Goal: Task Accomplishment & Management: Manage account settings

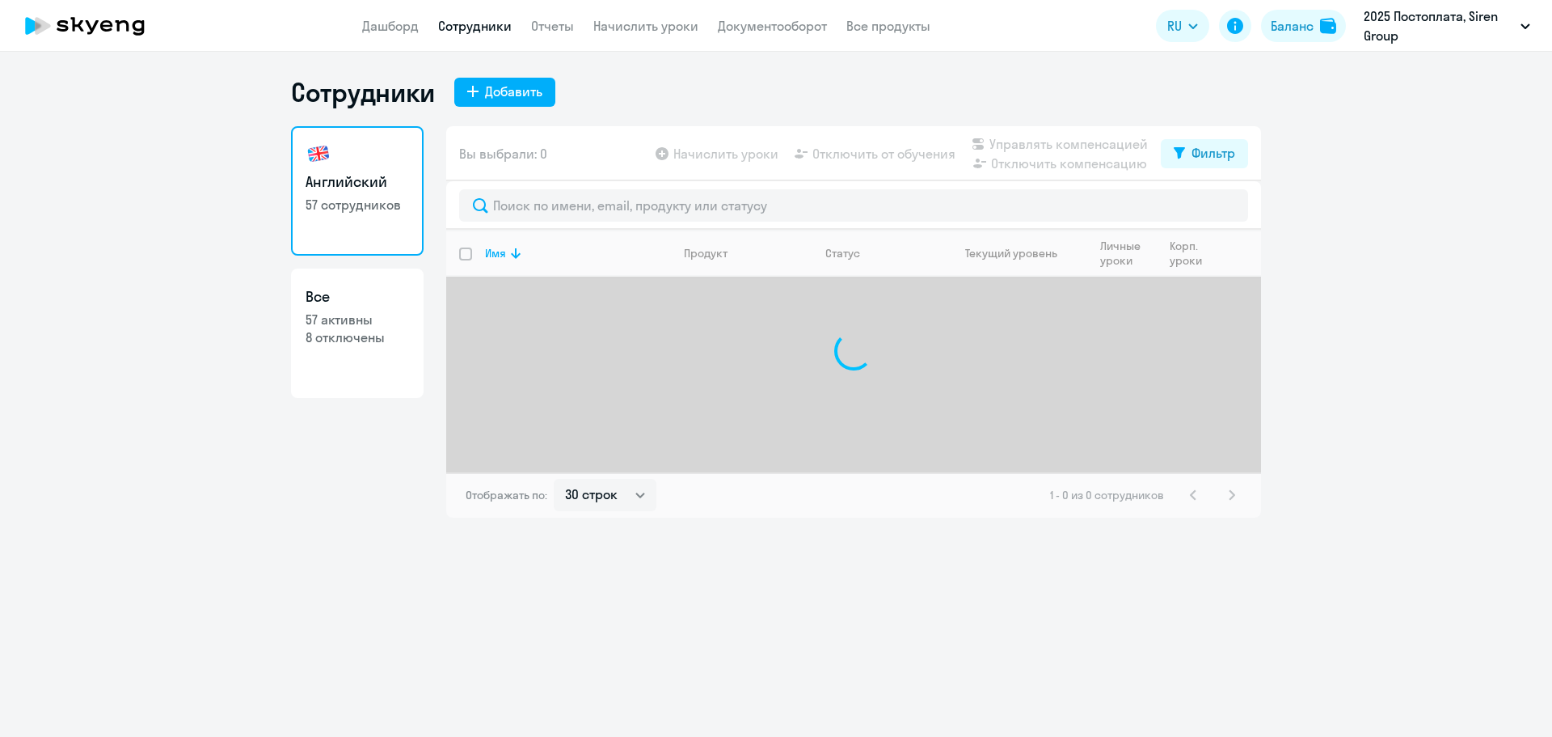
select select "30"
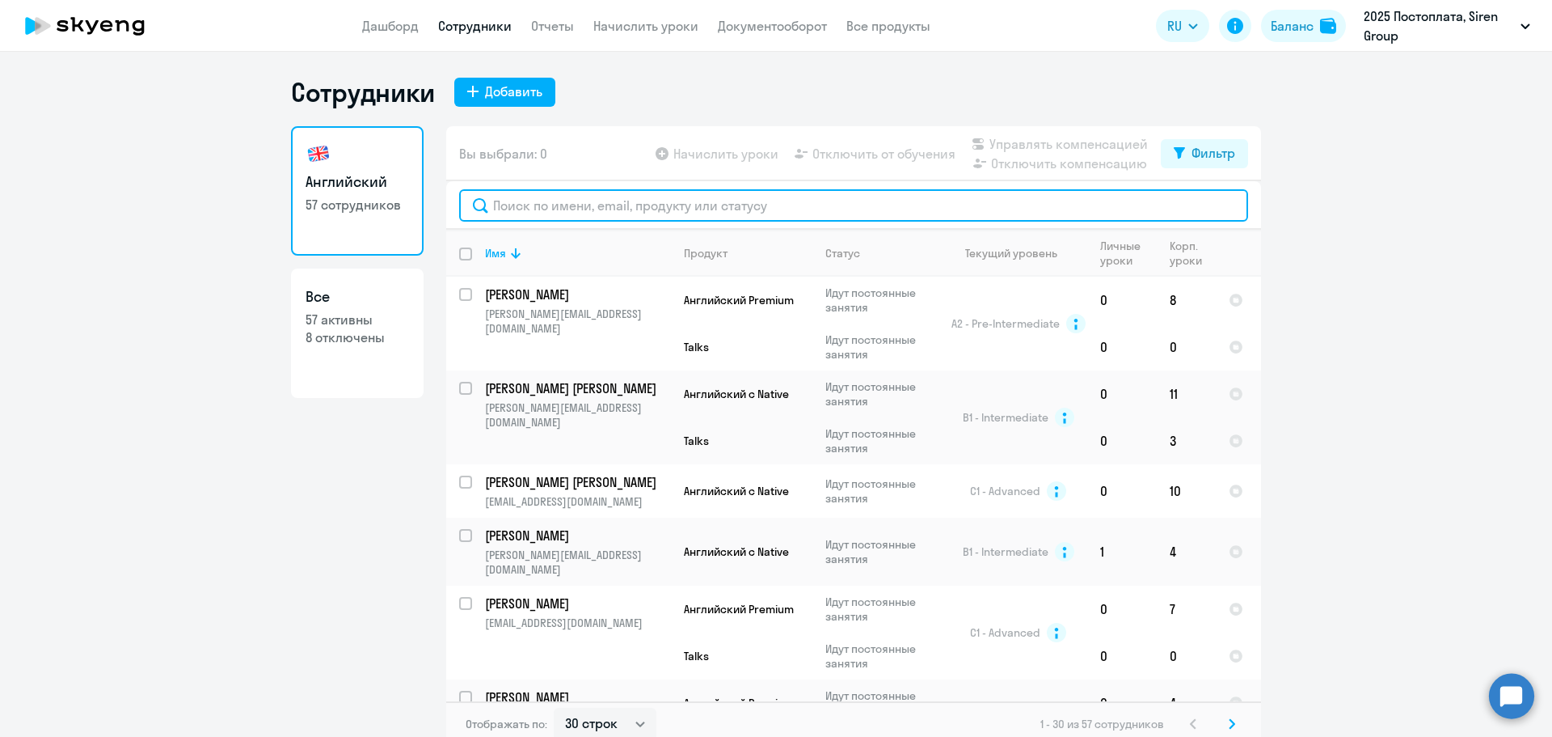
click at [521, 203] on input "text" at bounding box center [853, 205] width 789 height 32
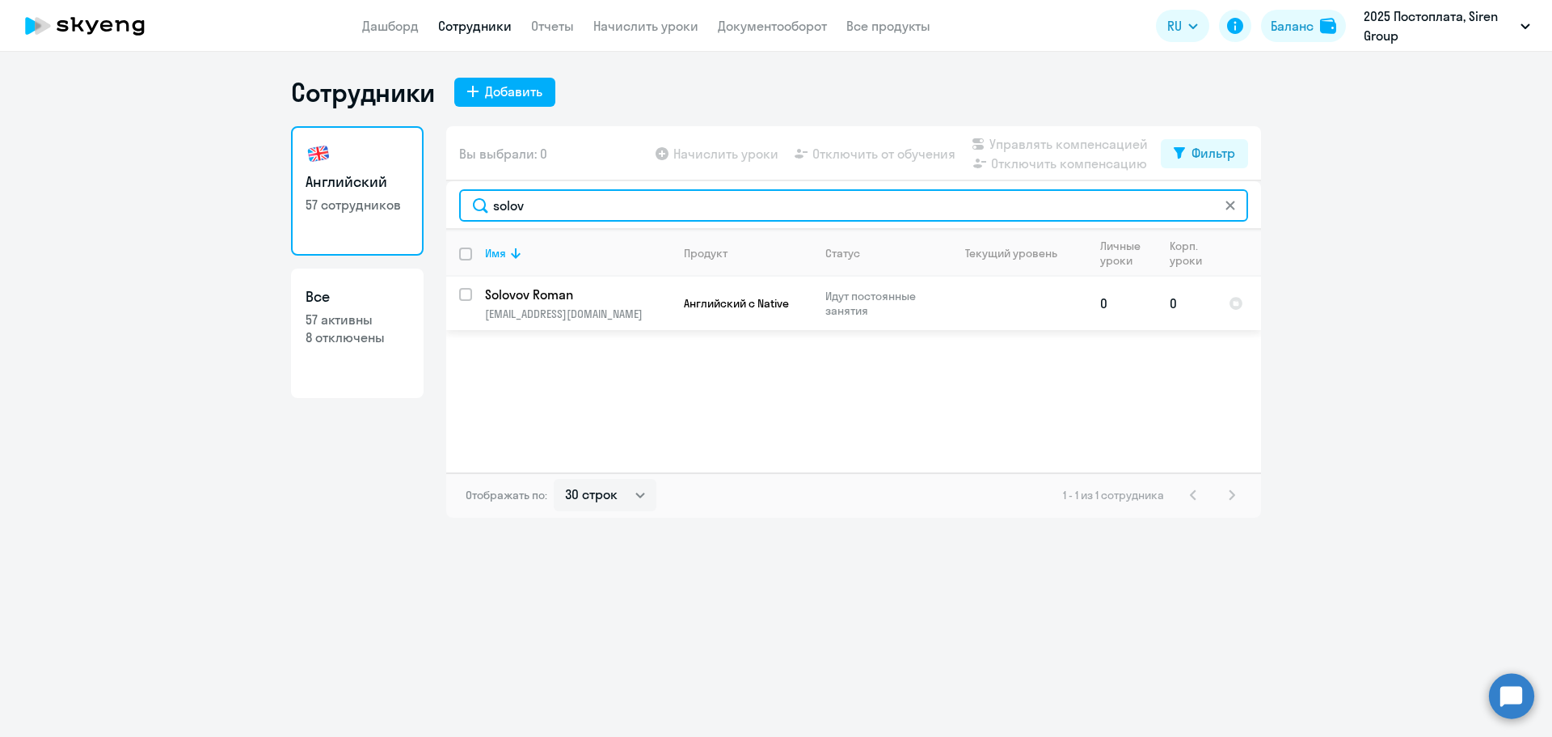
type input "solov"
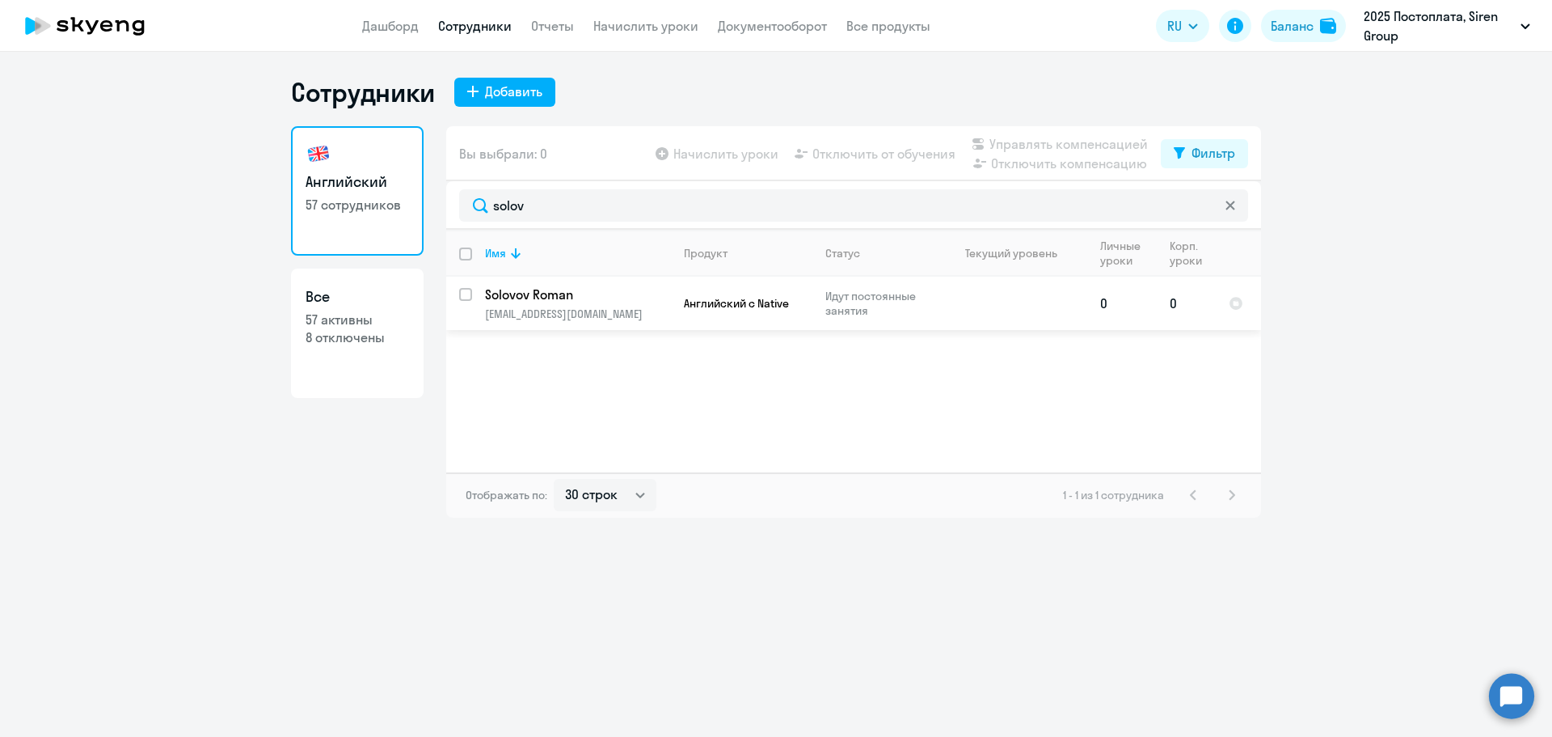
click at [471, 296] on input "select row 22626697" at bounding box center [475, 304] width 32 height 32
checkbox input "true"
click at [652, 24] on link "Начислить уроки" at bounding box center [645, 26] width 105 height 16
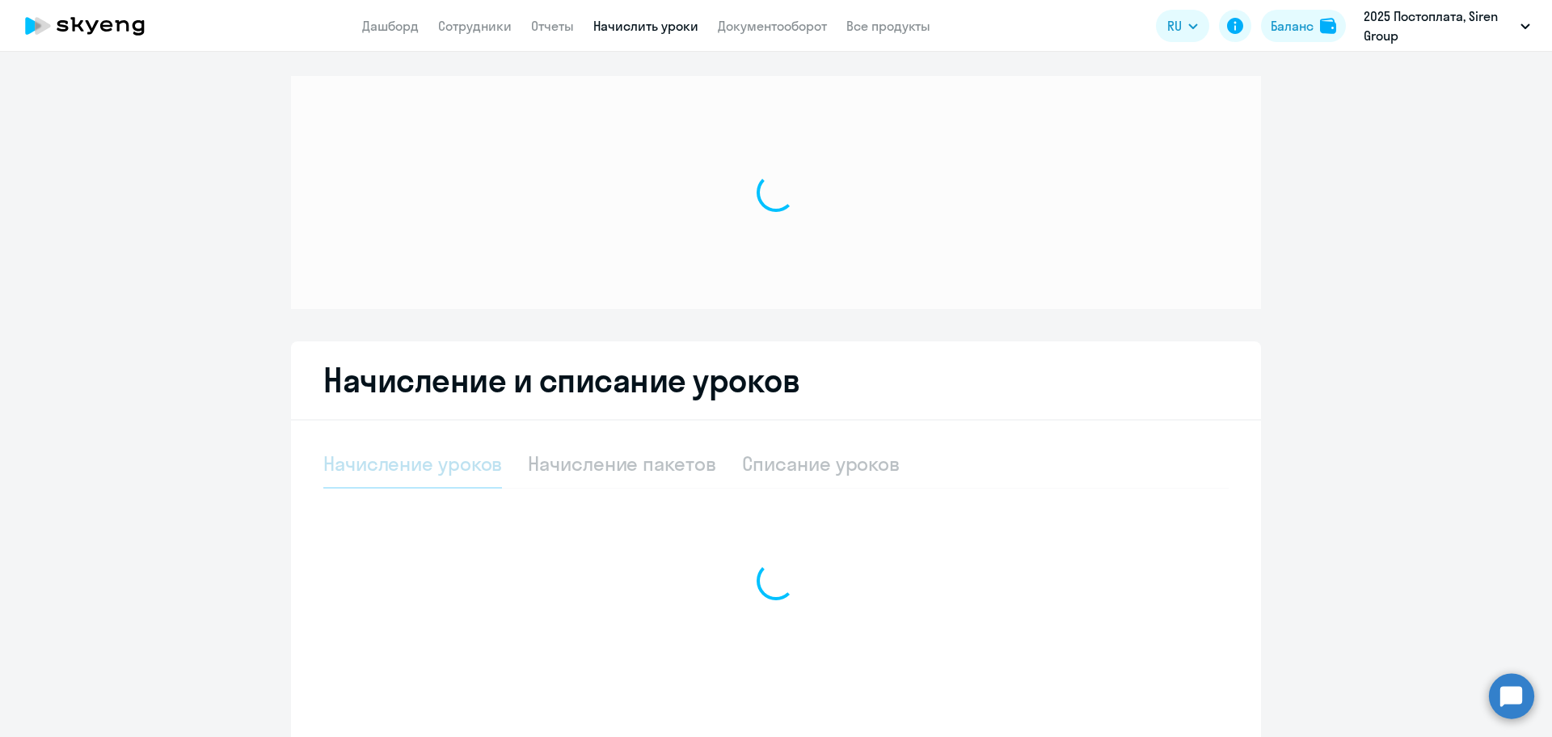
click at [652, 24] on link "Начислить уроки" at bounding box center [645, 26] width 105 height 16
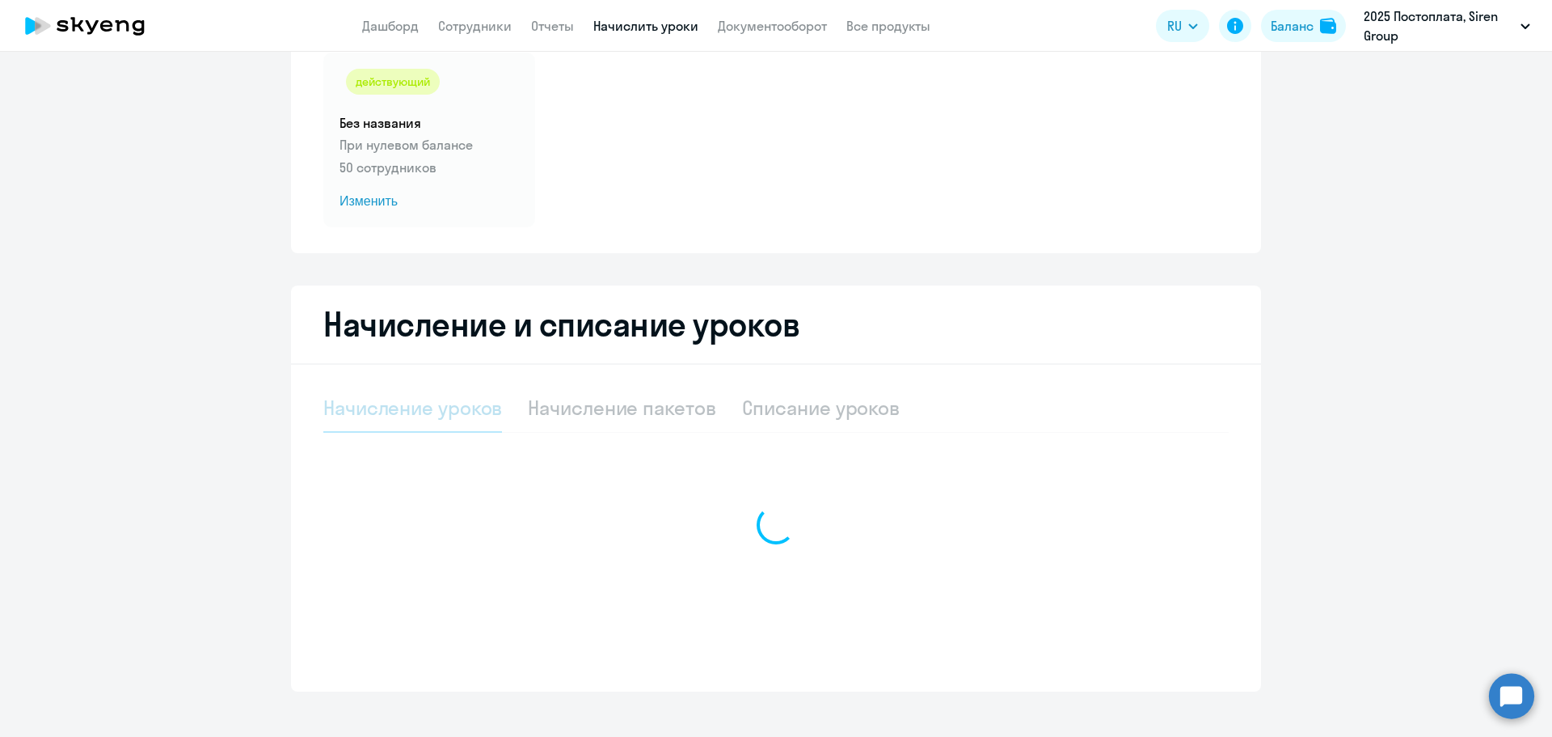
scroll to position [125, 0]
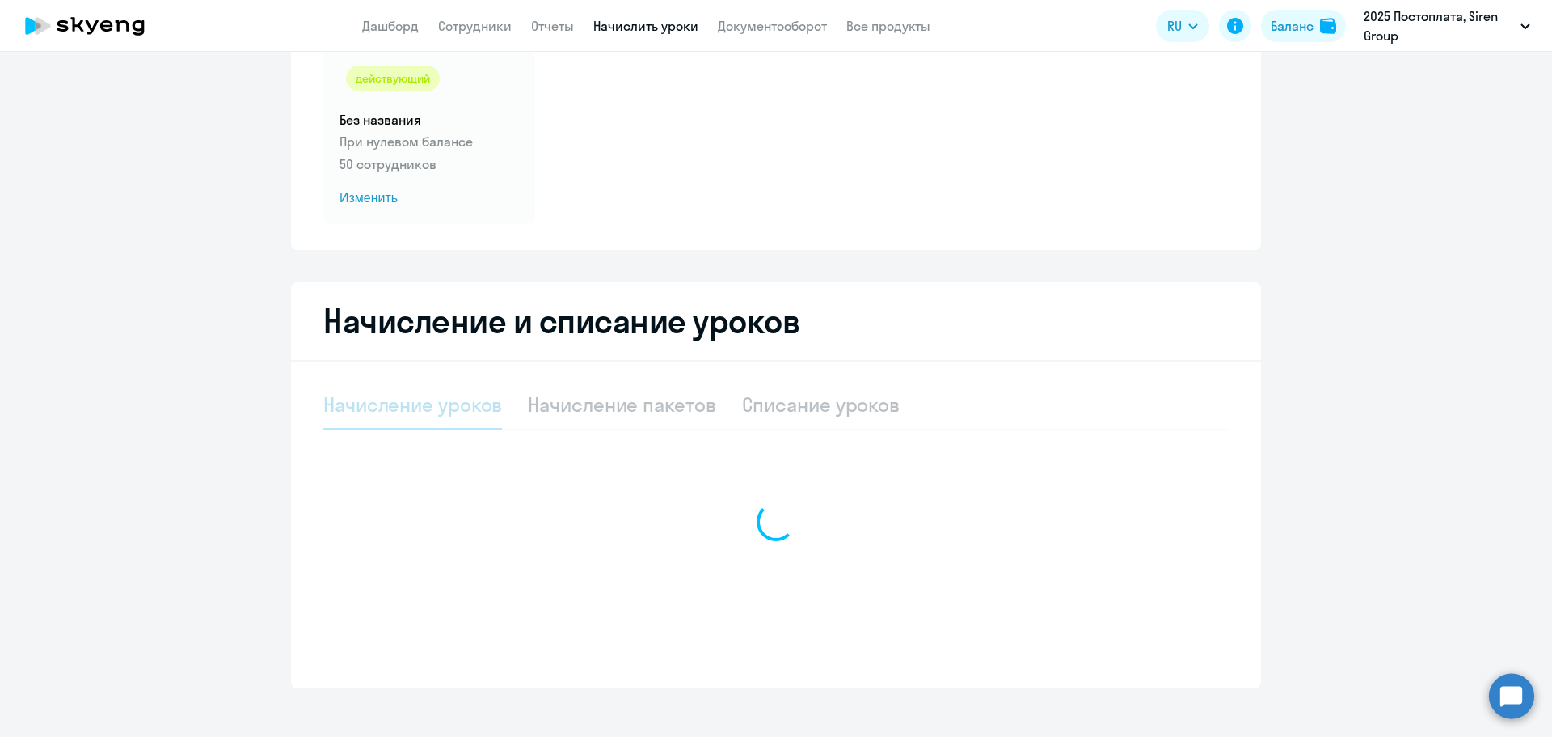
select select "10"
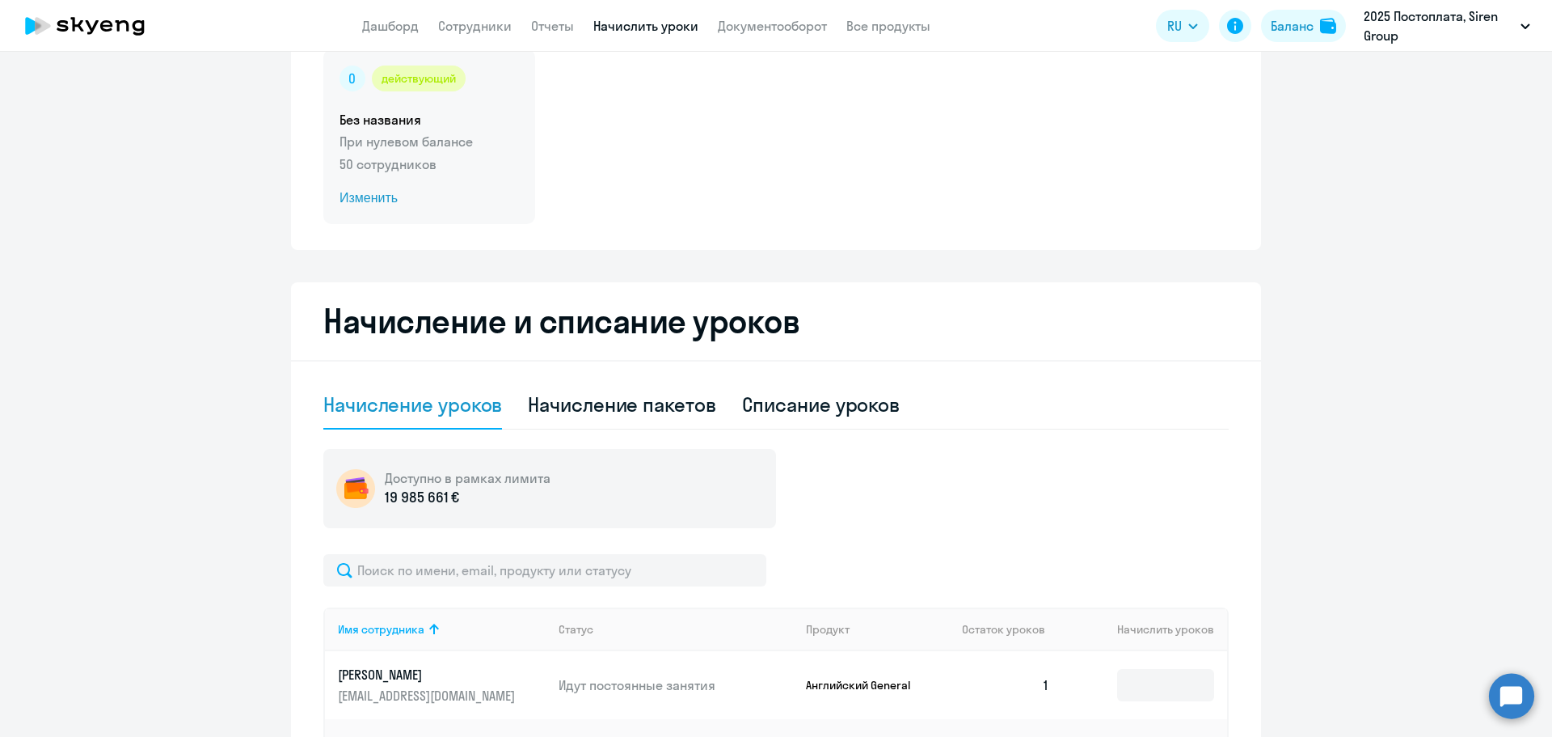
click at [474, 169] on p "50 сотрудников" at bounding box center [429, 163] width 179 height 19
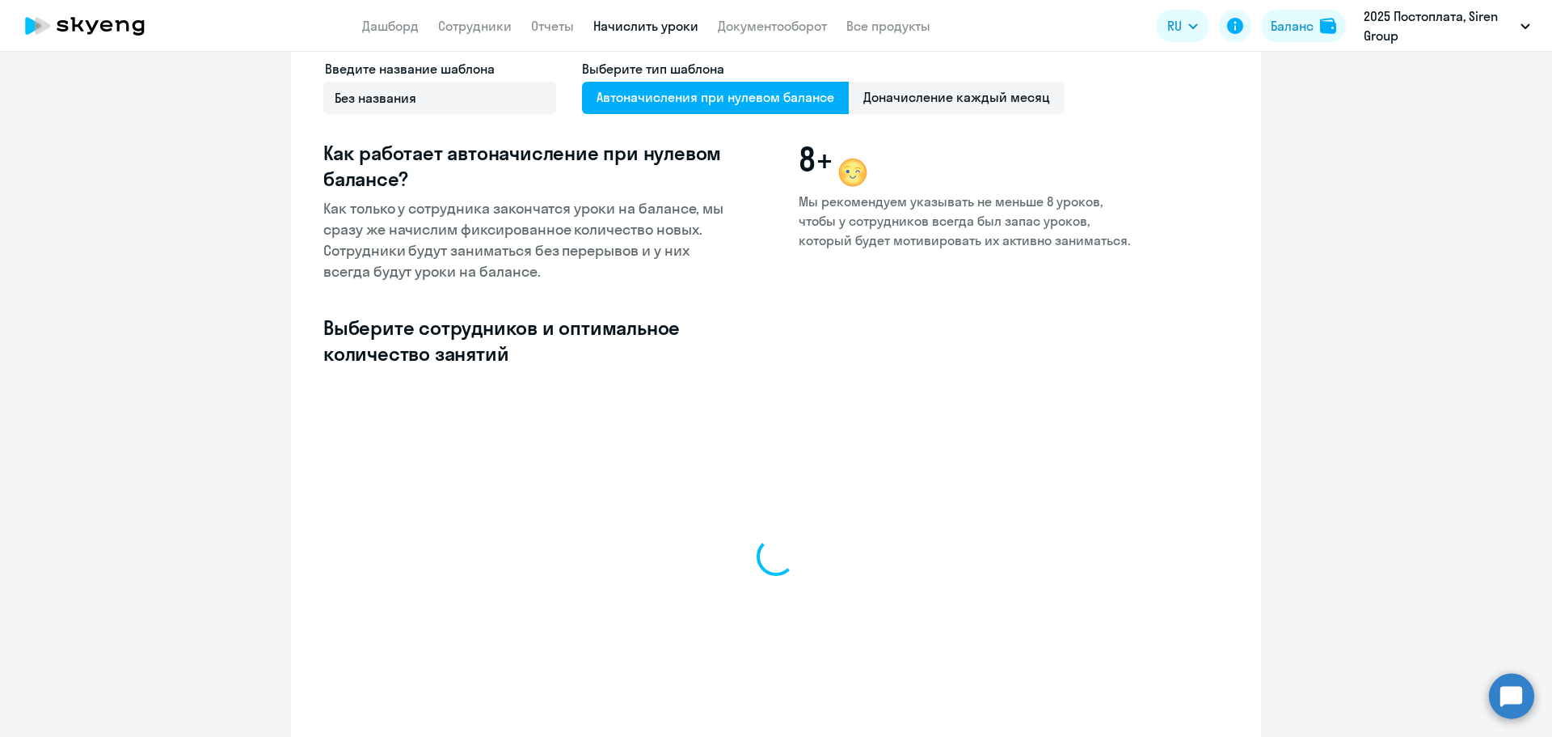
select select "10"
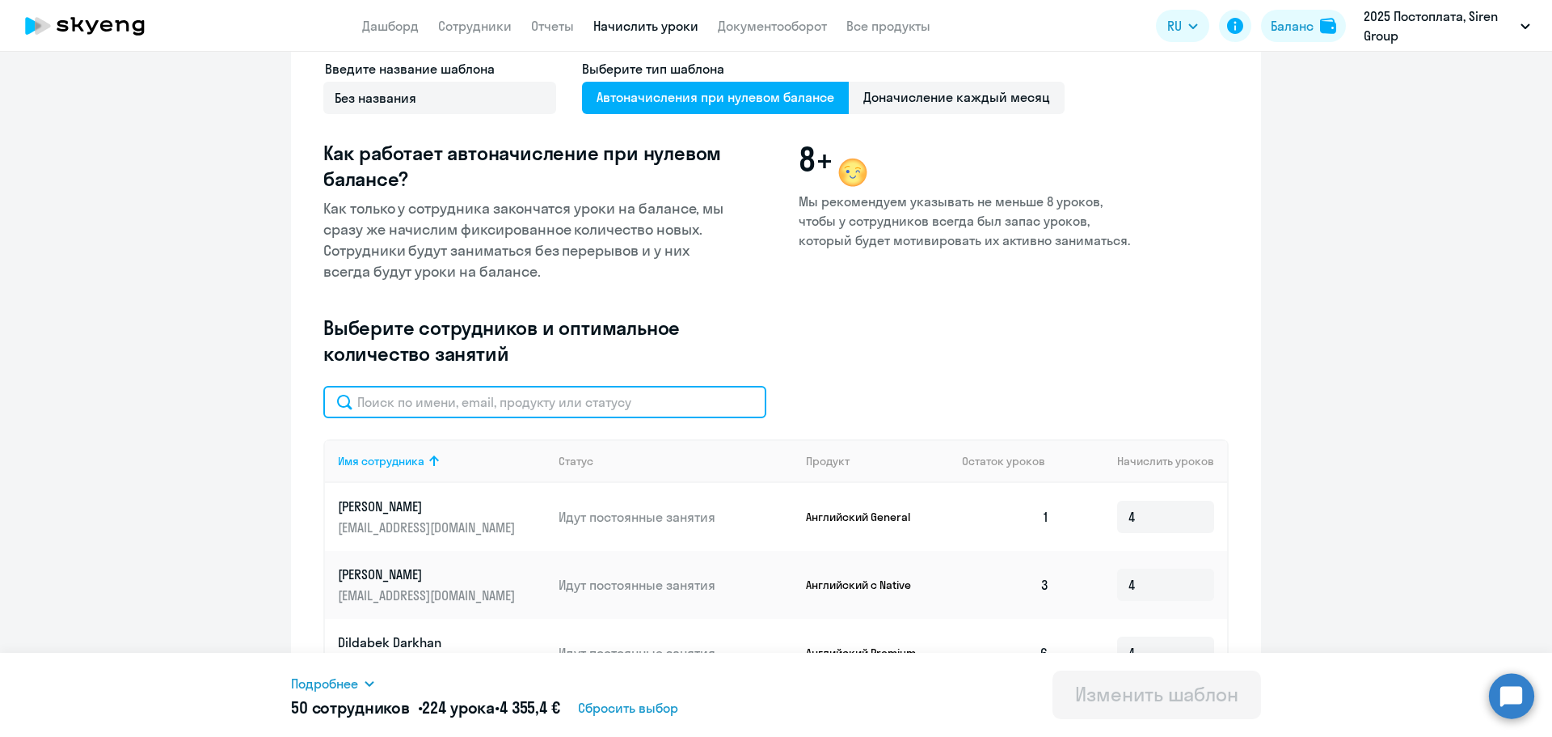
click at [571, 397] on input "text" at bounding box center [544, 402] width 443 height 32
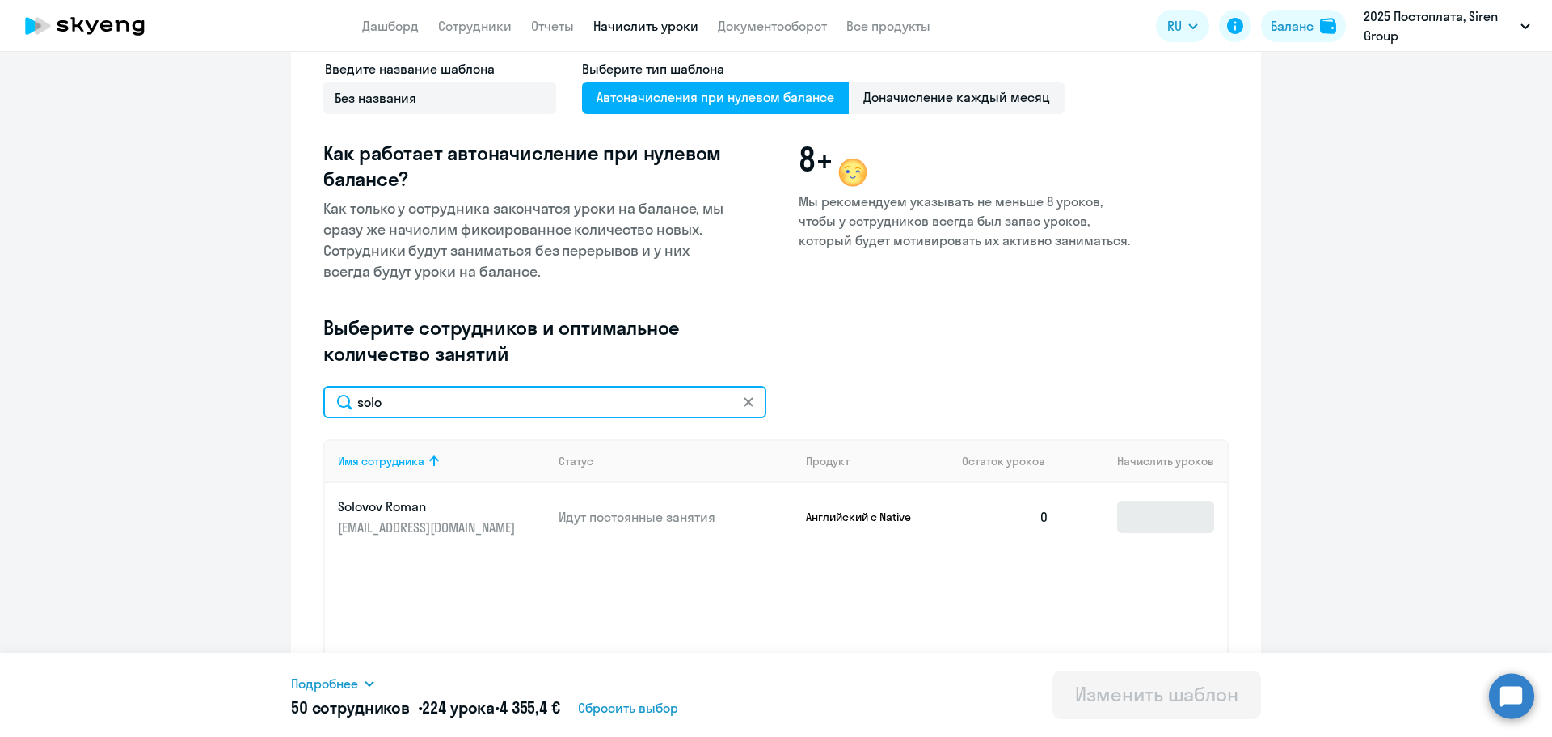
type input "solo"
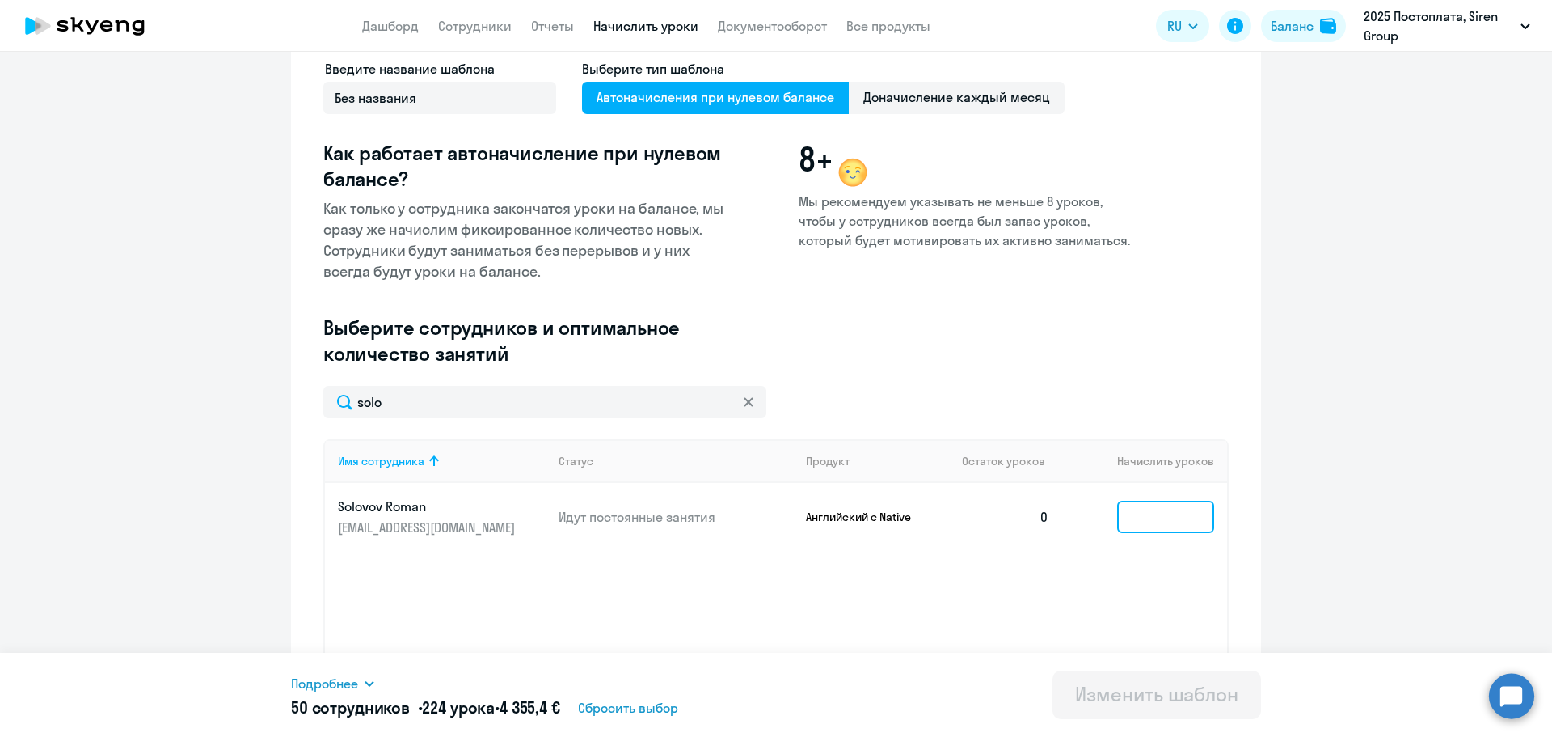
click at [1161, 512] on input at bounding box center [1165, 516] width 97 height 32
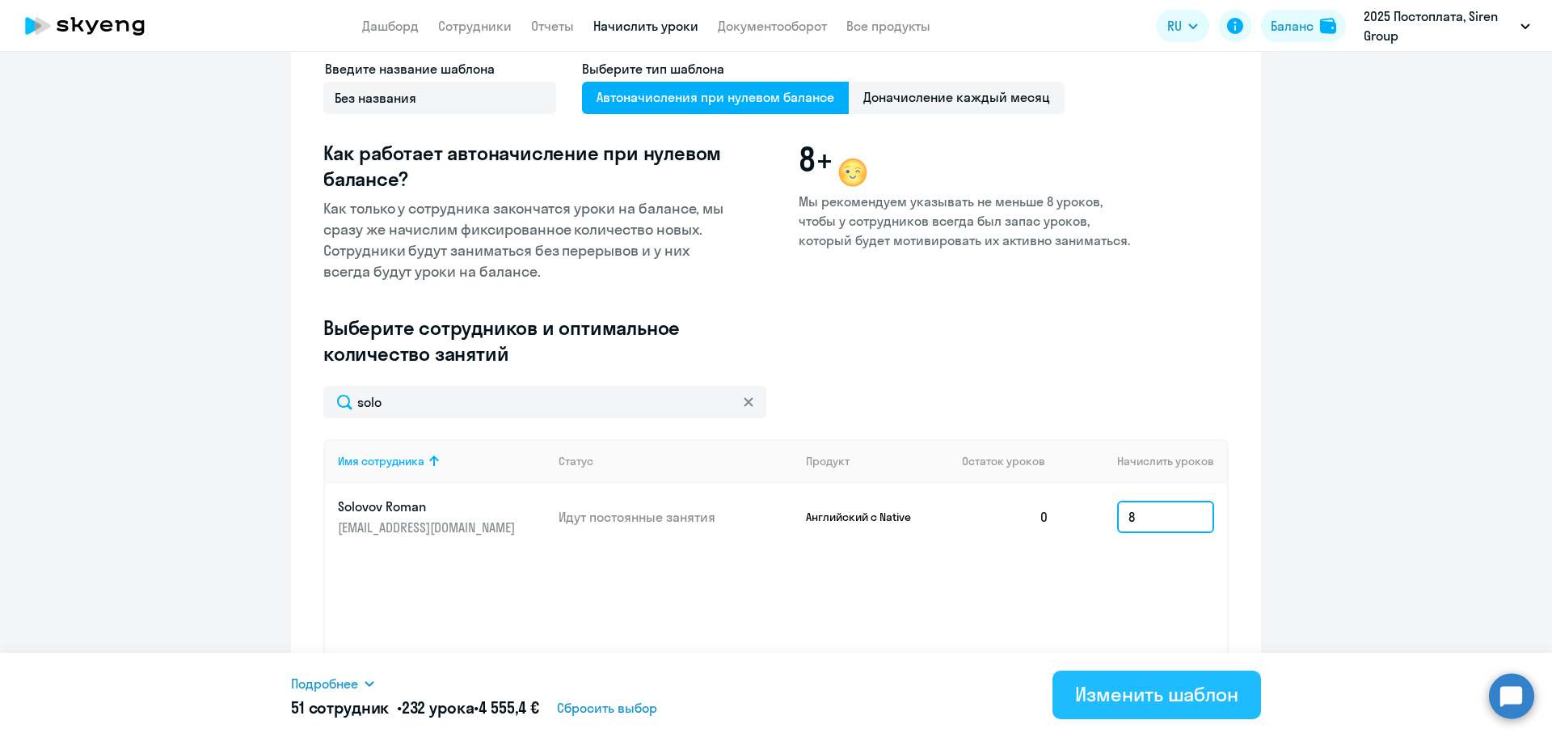
type input "8"
click at [1095, 702] on div "Изменить шаблон" at bounding box center [1156, 694] width 163 height 26
